Goal: Transaction & Acquisition: Purchase product/service

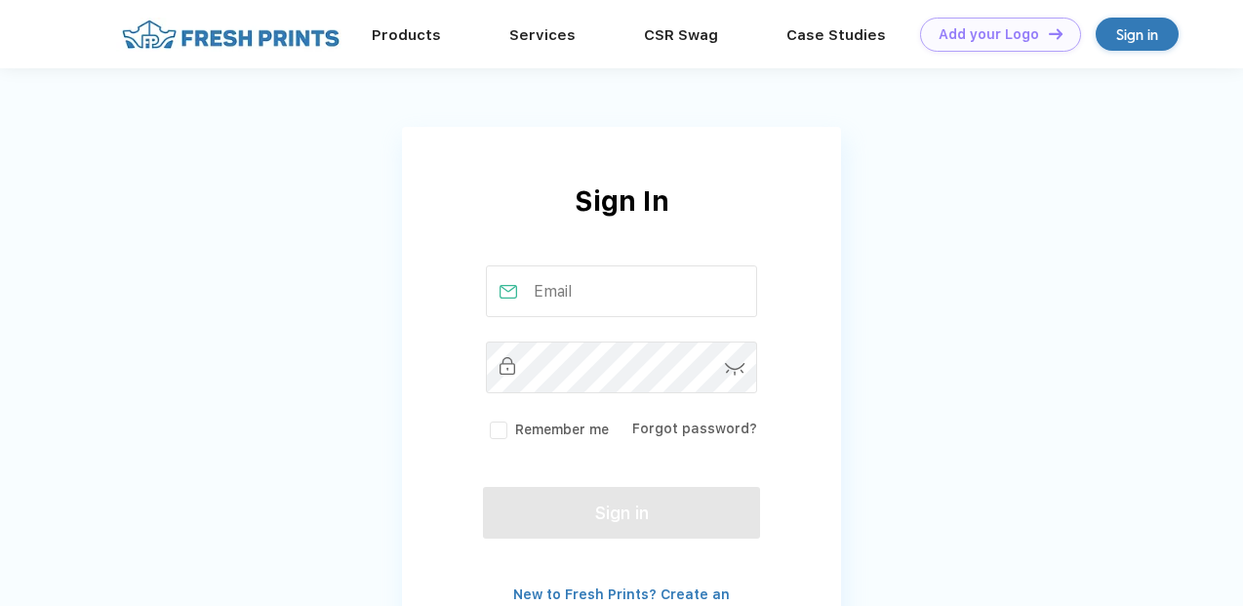
click at [561, 298] on input "text" at bounding box center [622, 291] width 272 height 52
type input "jonathan@luxurysuvrides.com"
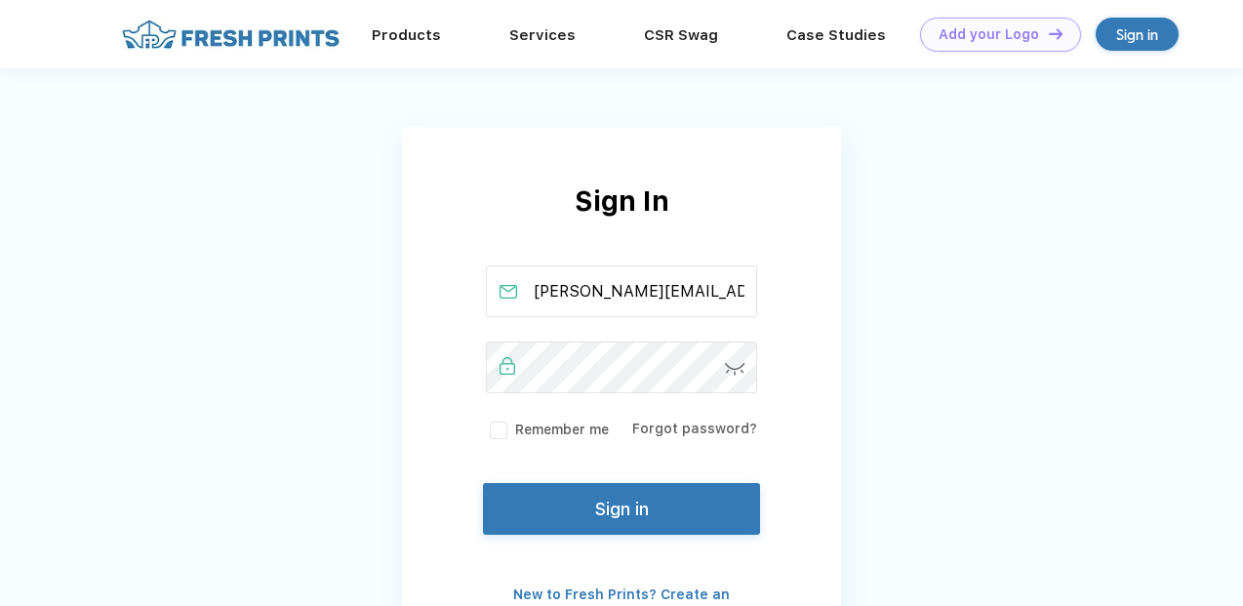
click at [613, 506] on button "Sign in" at bounding box center [621, 509] width 277 height 52
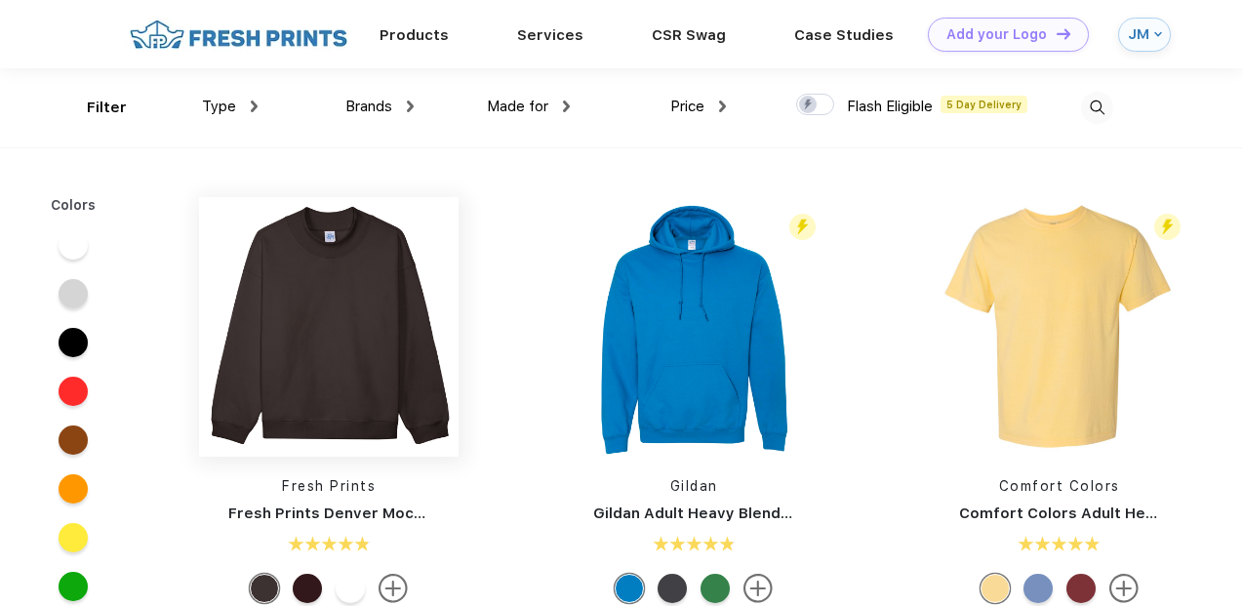
scroll to position [1, 0]
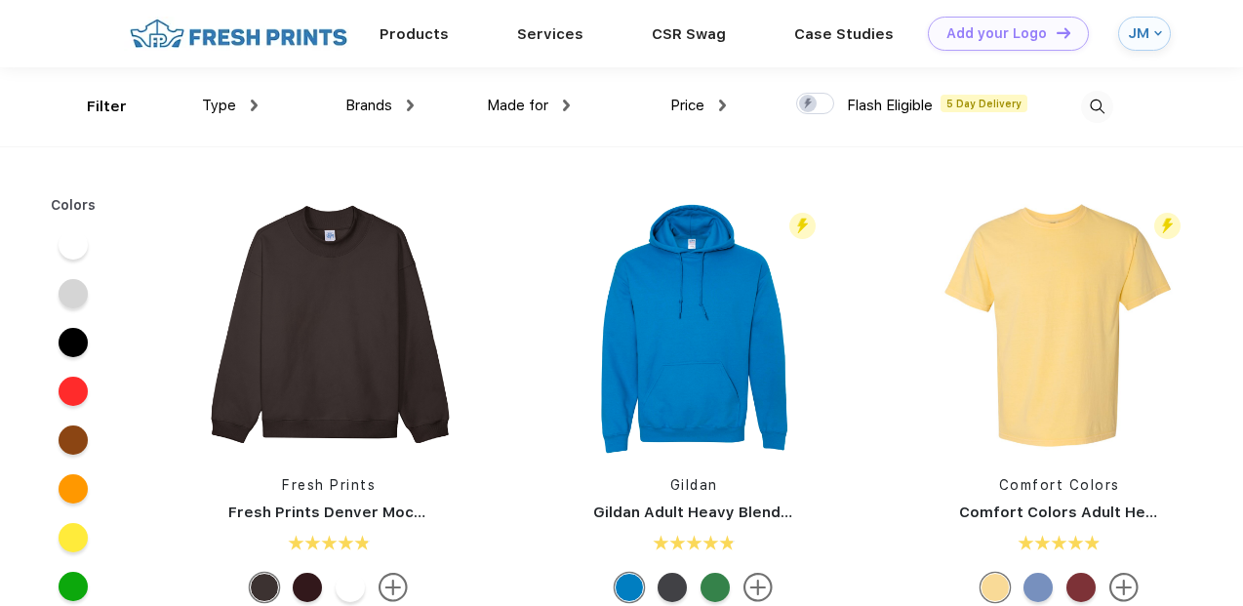
click at [358, 103] on span "Brands" at bounding box center [368, 106] width 47 height 18
click at [421, 103] on div "Made for Unisex Women Men Youth" at bounding box center [492, 106] width 156 height 79
click at [408, 104] on img at bounding box center [410, 106] width 7 height 12
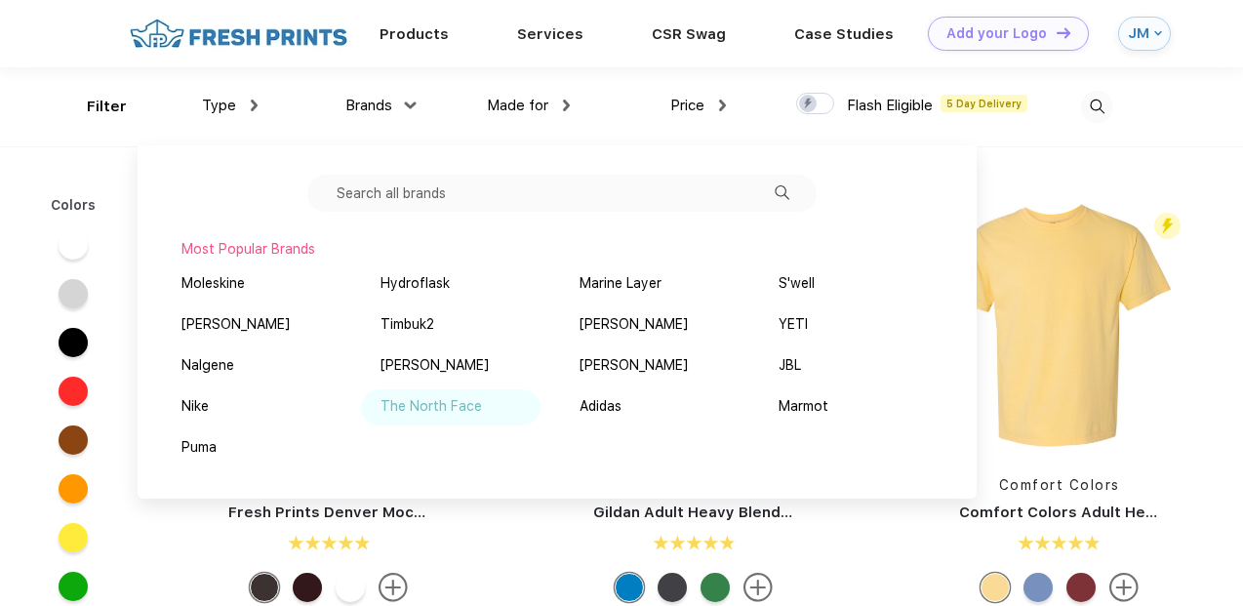
click at [438, 403] on div "The North Face" at bounding box center [430, 406] width 101 height 20
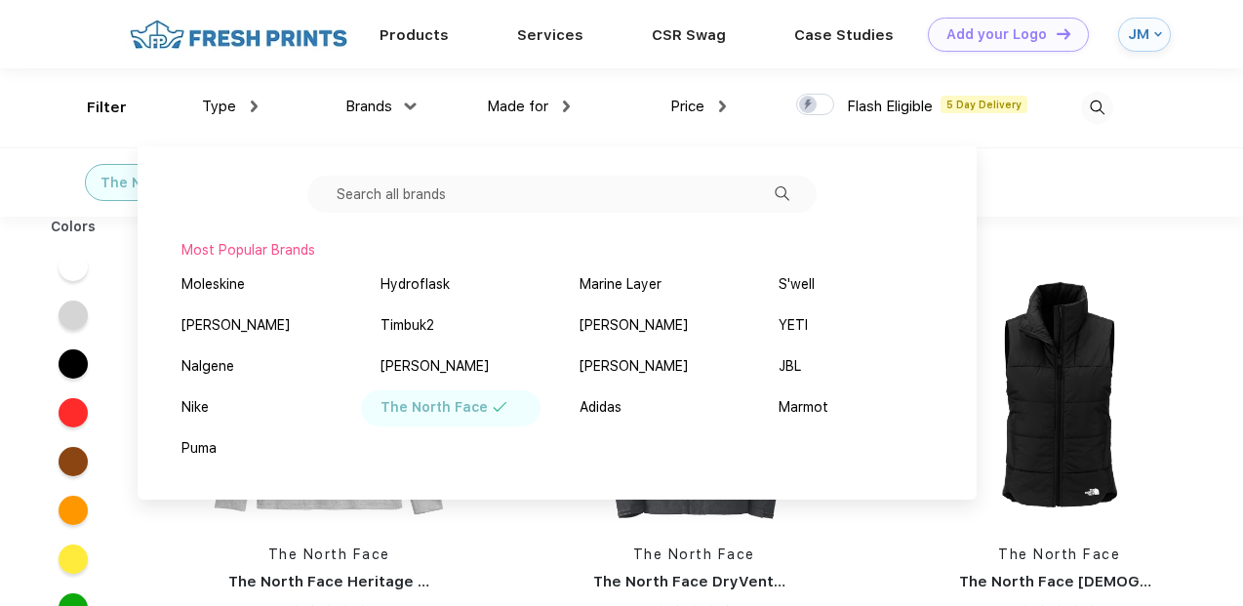
click at [1086, 168] on div "The North Face" at bounding box center [621, 181] width 1243 height 69
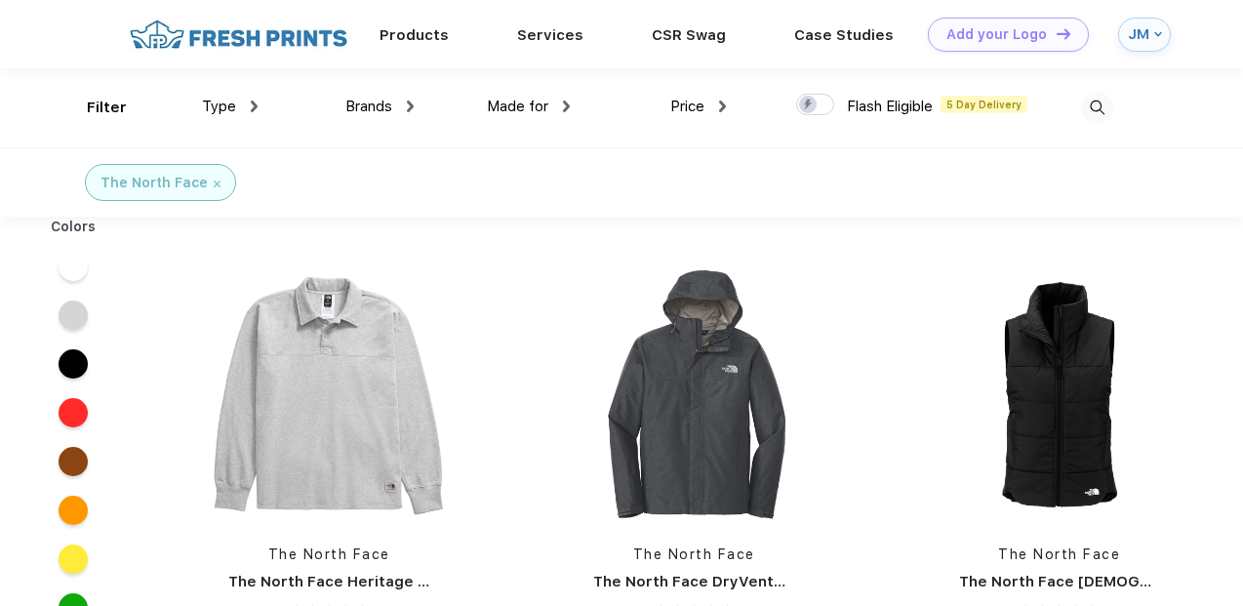
click at [60, 360] on div at bounding box center [73, 363] width 29 height 29
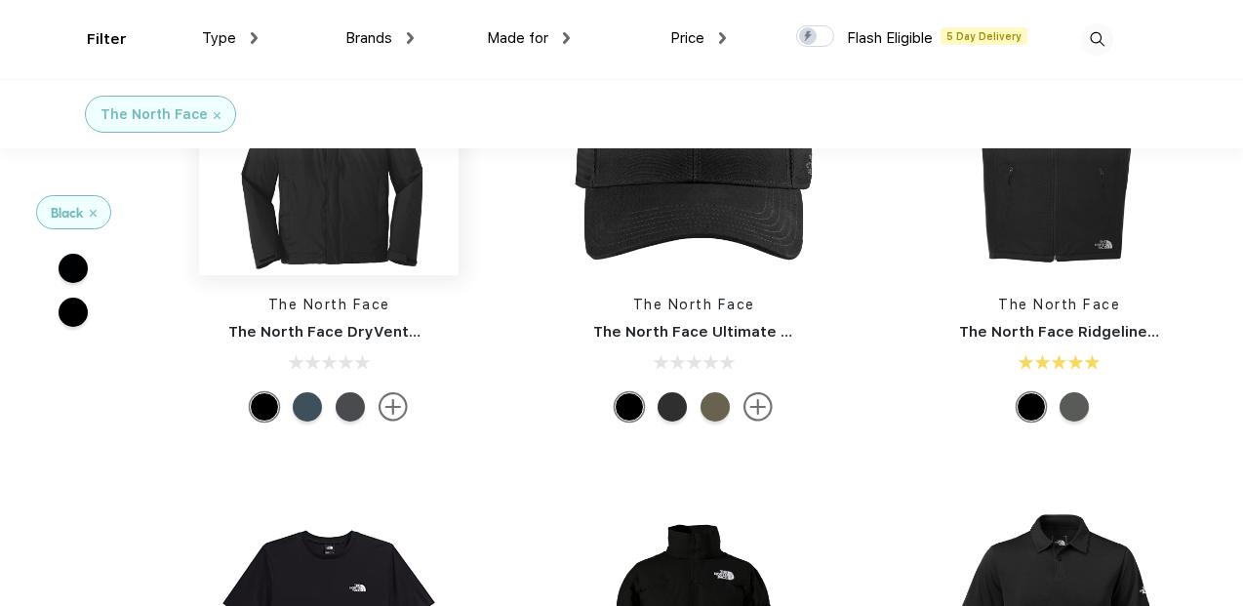
scroll to position [107, 0]
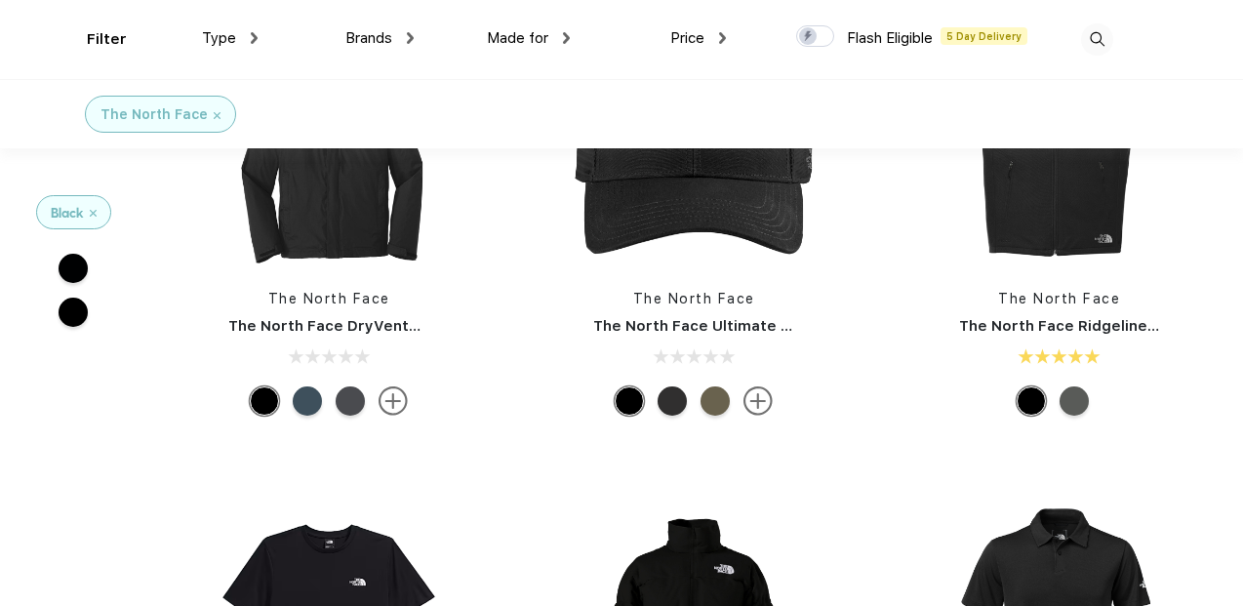
click at [391, 397] on img at bounding box center [393, 400] width 29 height 29
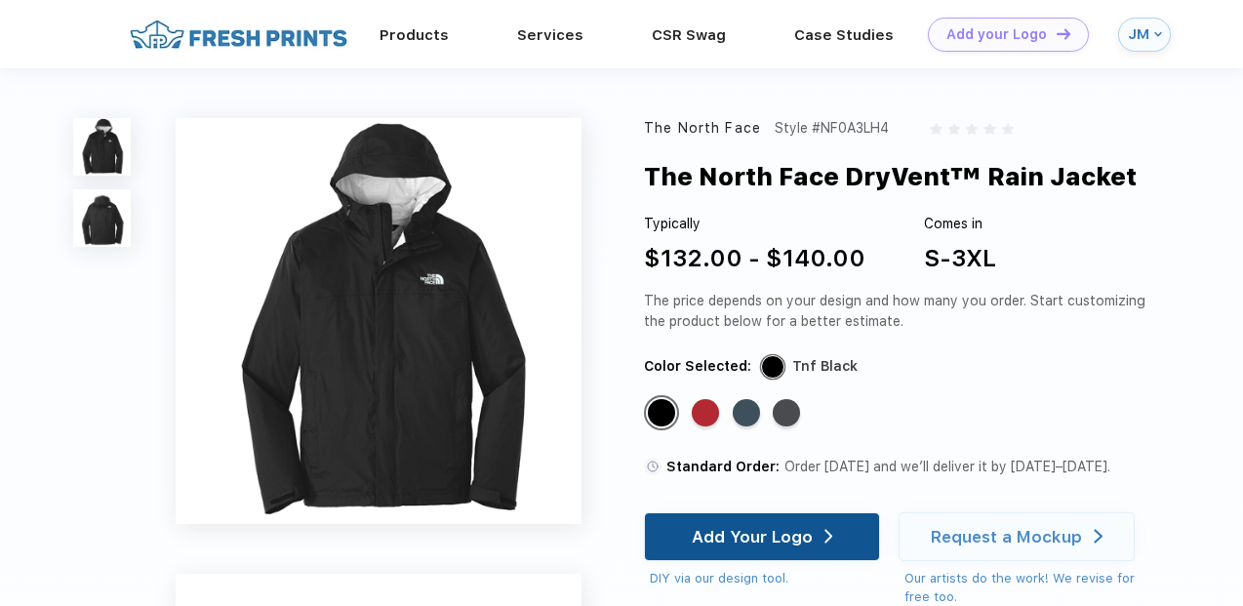
click at [784, 532] on div "Add Your Logo" at bounding box center [752, 537] width 121 height 20
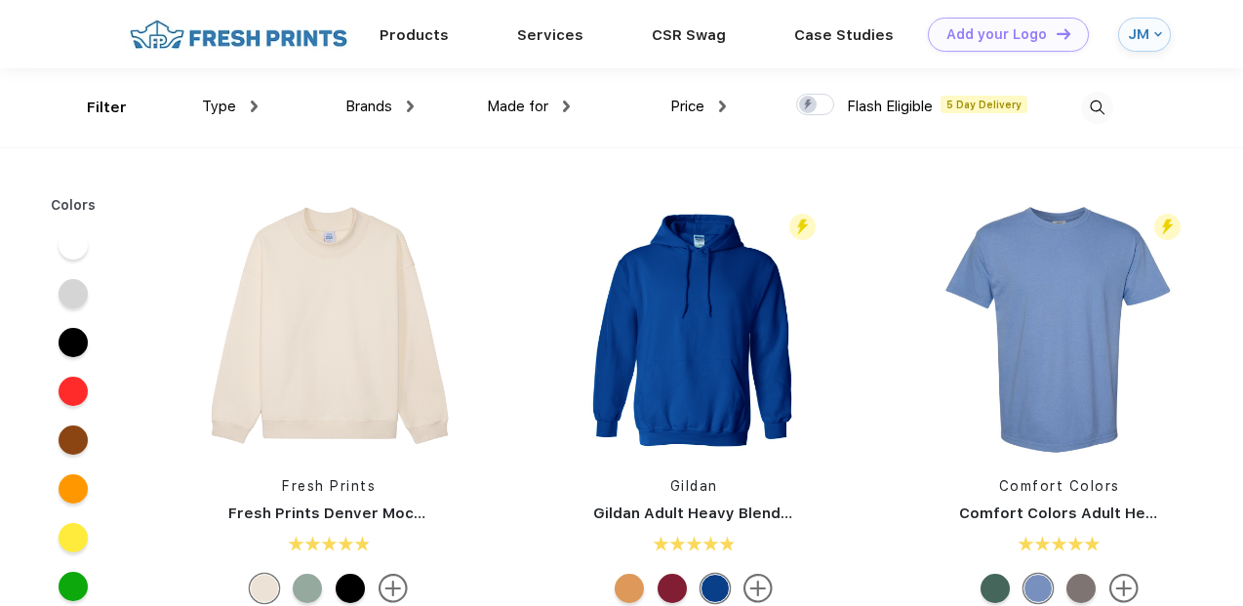
scroll to position [1, 0]
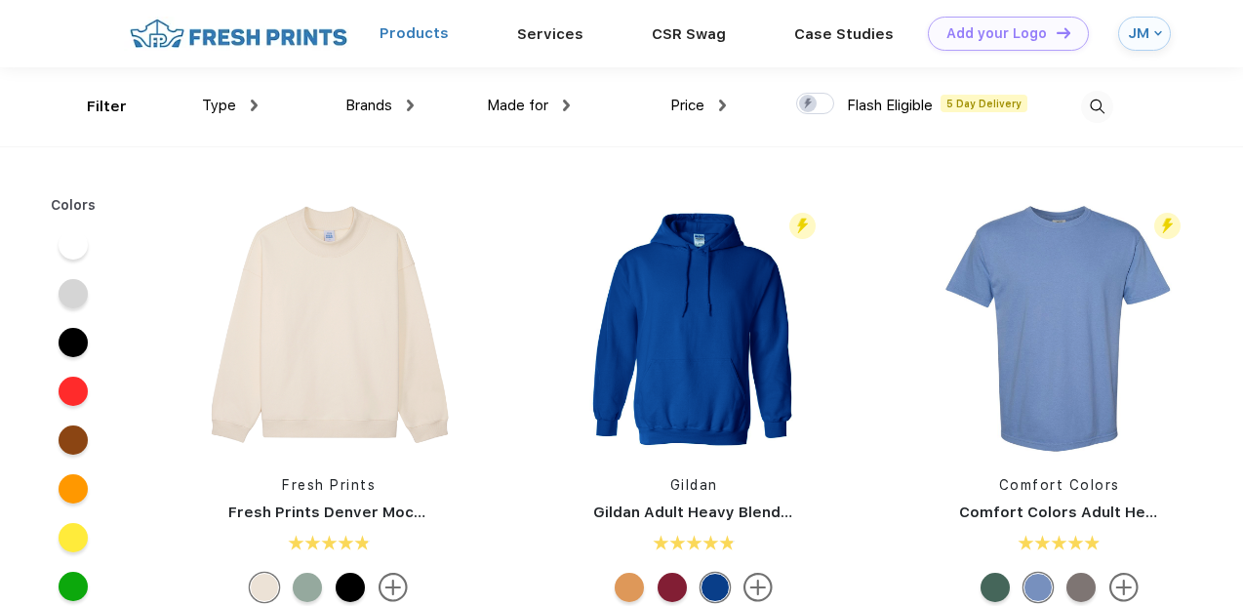
click at [413, 29] on link "Products" at bounding box center [414, 33] width 69 height 18
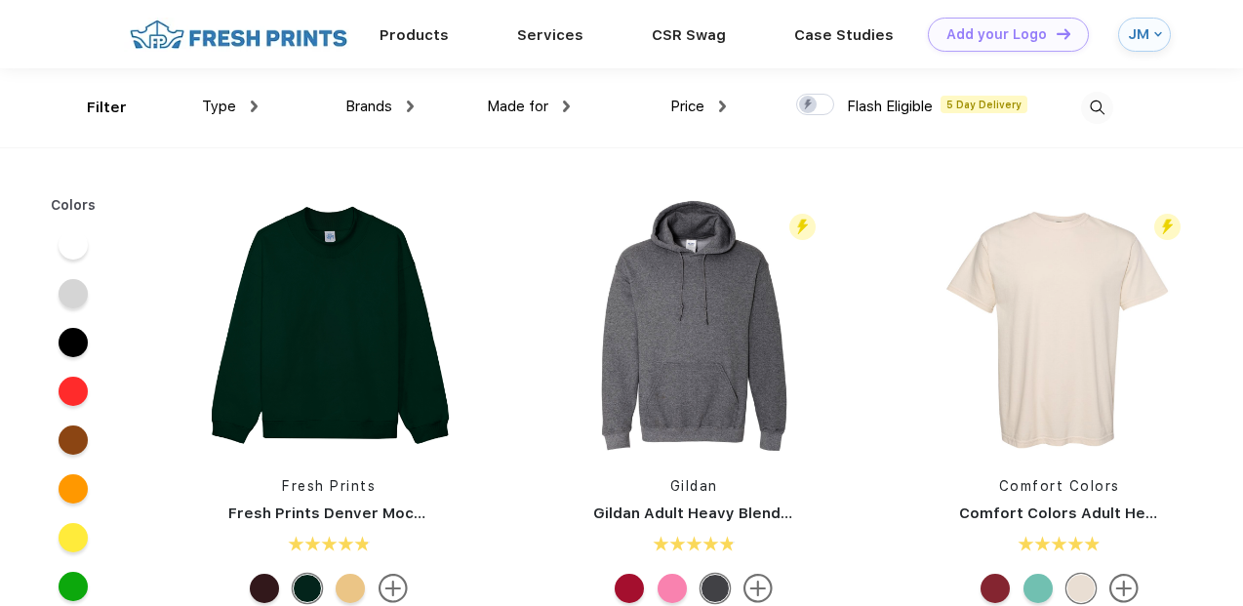
scroll to position [1, 0]
click at [241, 111] on div "Type" at bounding box center [230, 106] width 56 height 22
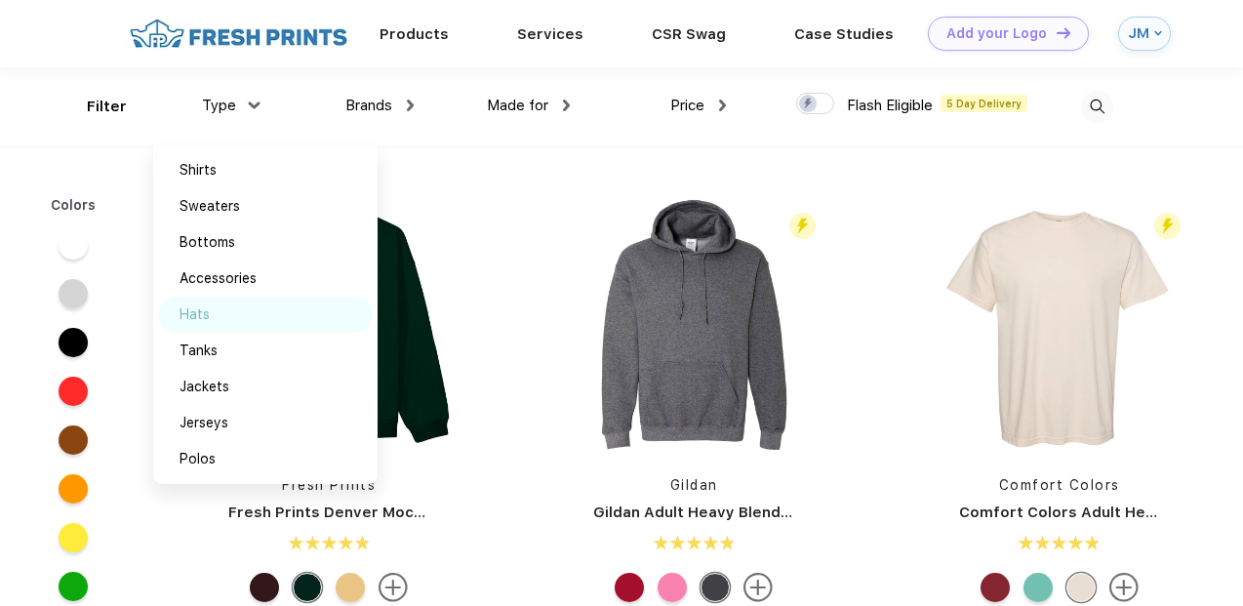
click at [208, 312] on div "Hats" at bounding box center [195, 314] width 30 height 20
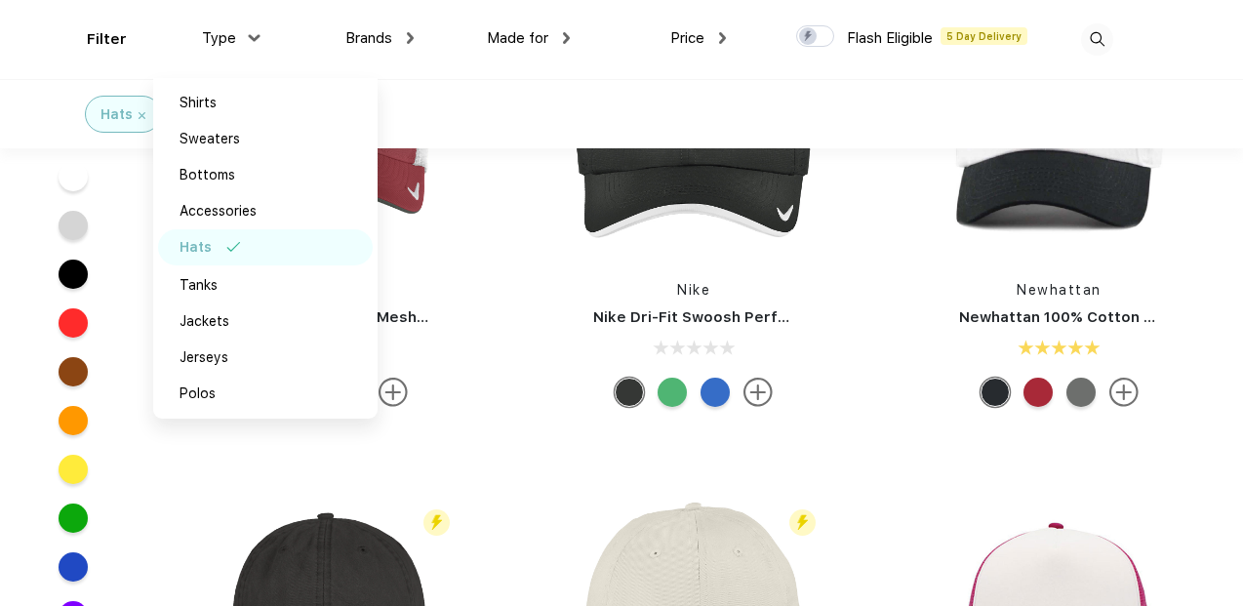
scroll to position [150, 0]
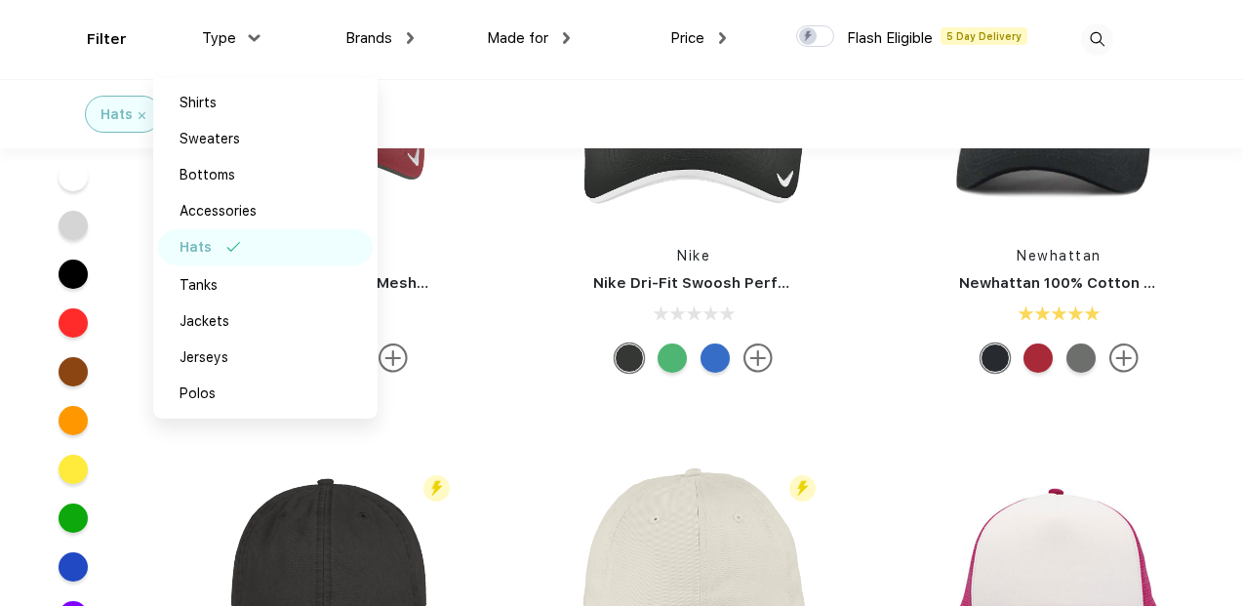
click at [67, 277] on div at bounding box center [73, 274] width 29 height 29
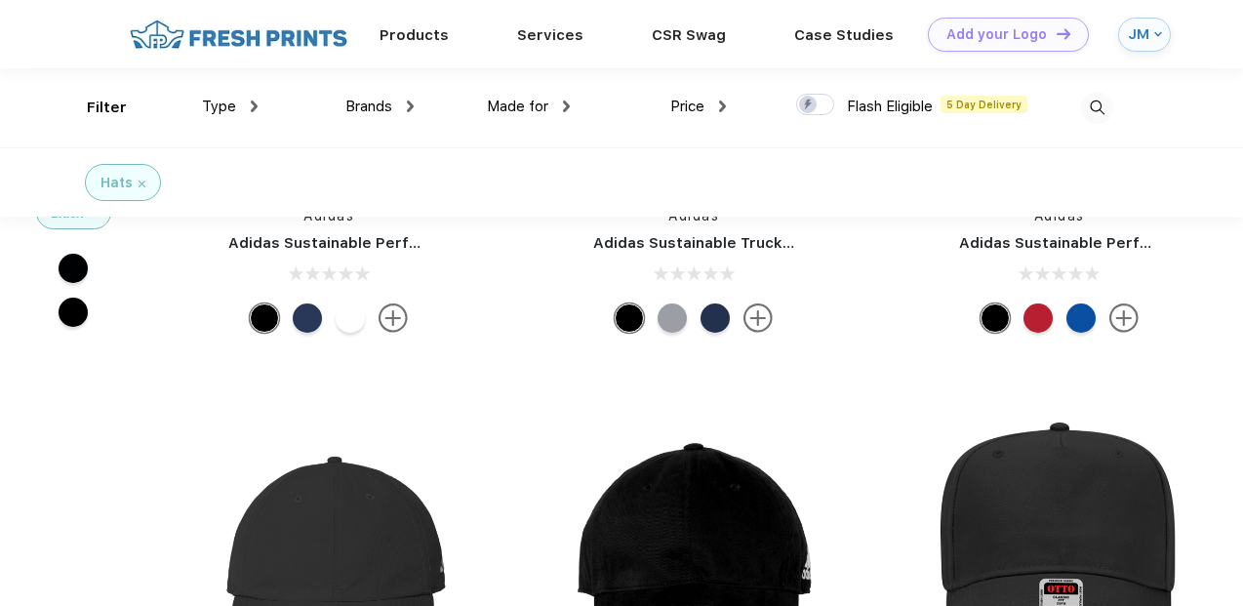
scroll to position [10440, 0]
